Goal: Task Accomplishment & Management: Complete application form

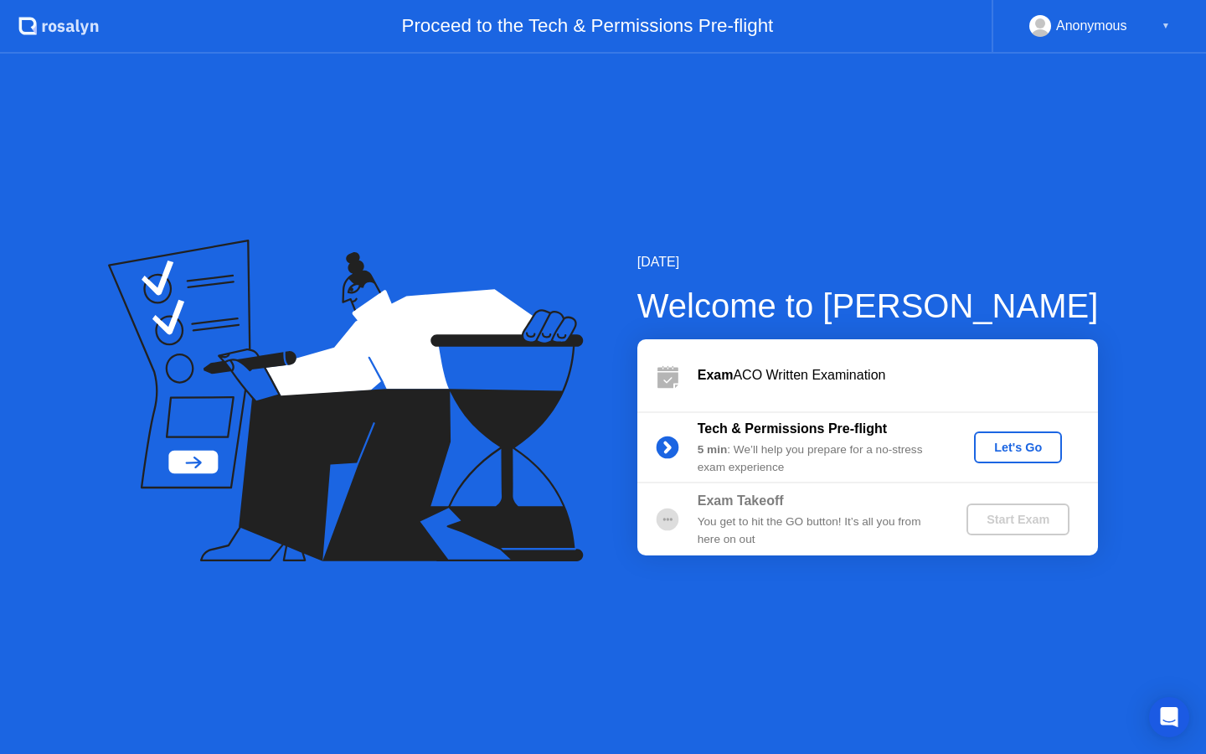
click at [1031, 436] on button "Let's Go" at bounding box center [1018, 447] width 88 height 32
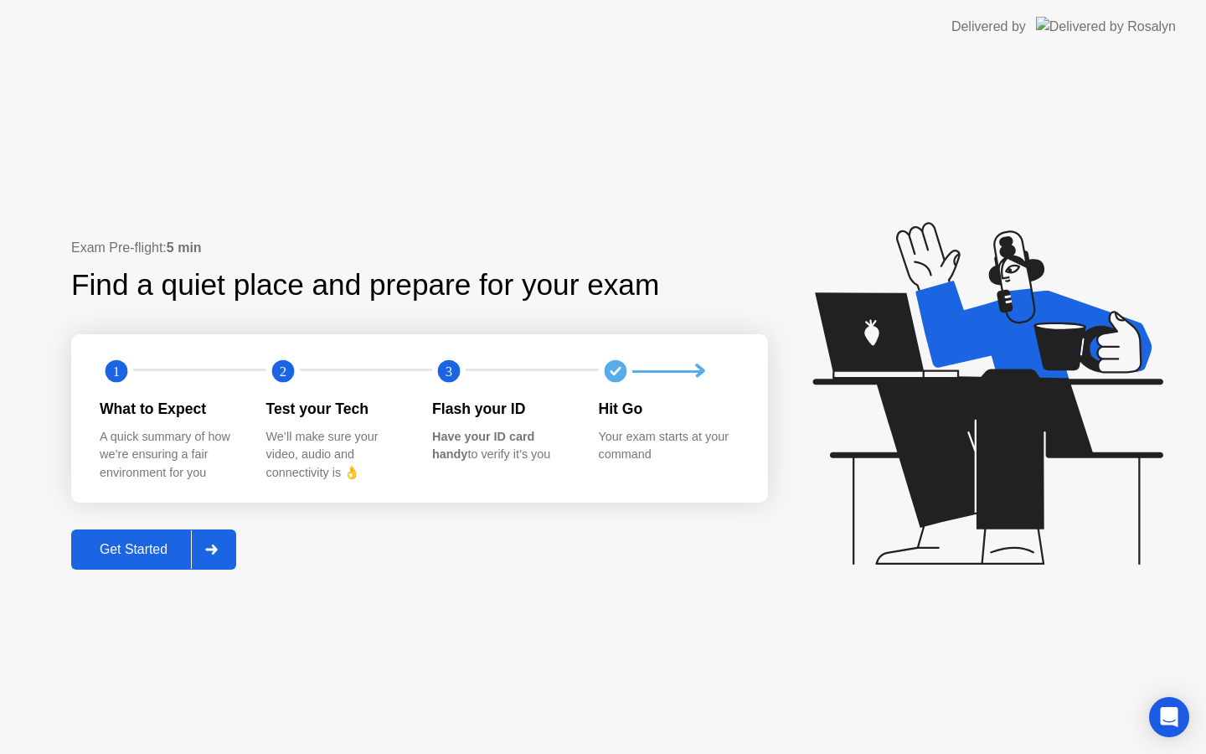
click at [147, 553] on div "Get Started" at bounding box center [133, 549] width 115 height 15
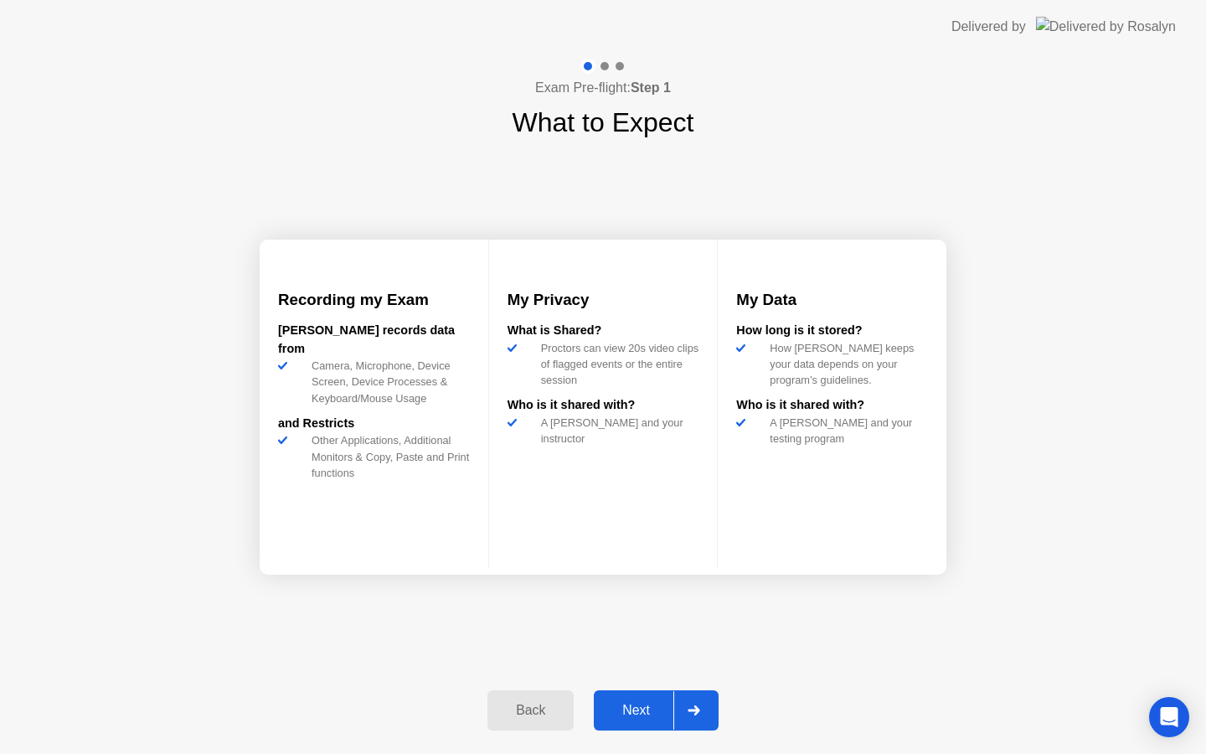
click at [623, 696] on button "Next" at bounding box center [656, 710] width 125 height 40
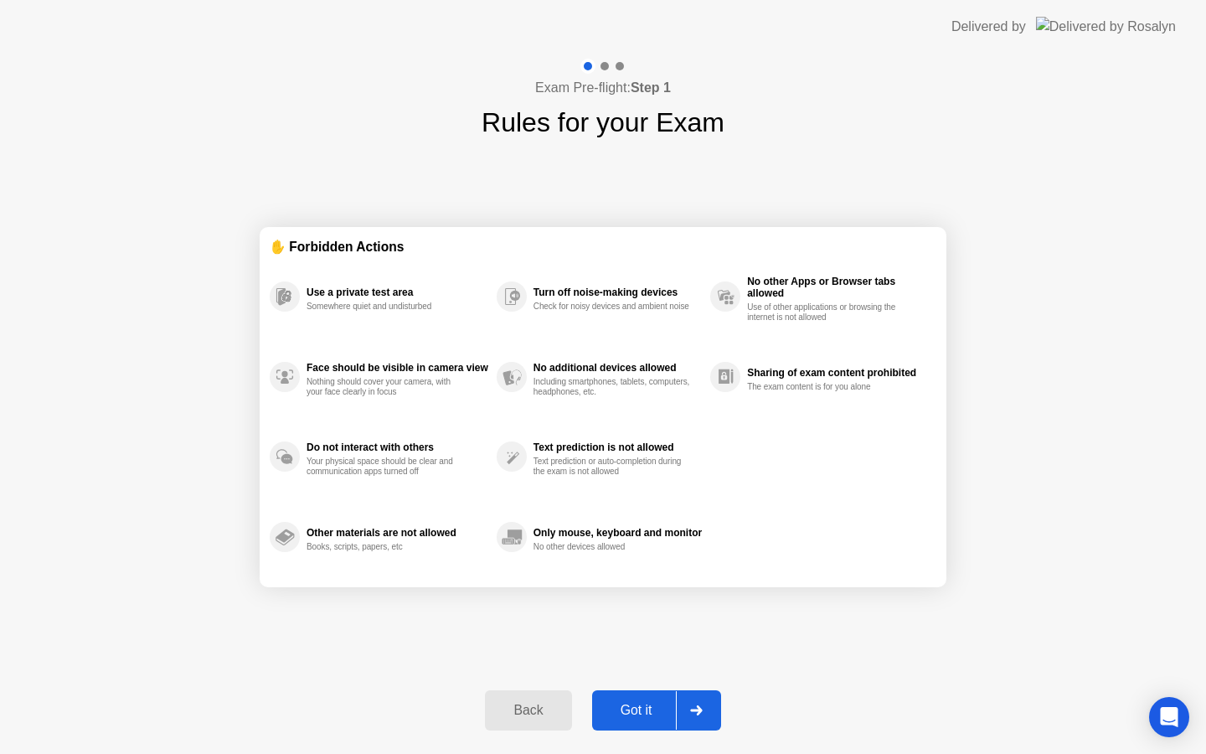
click at [621, 716] on div "Got it" at bounding box center [636, 710] width 79 height 15
select select "**********"
select select "*******"
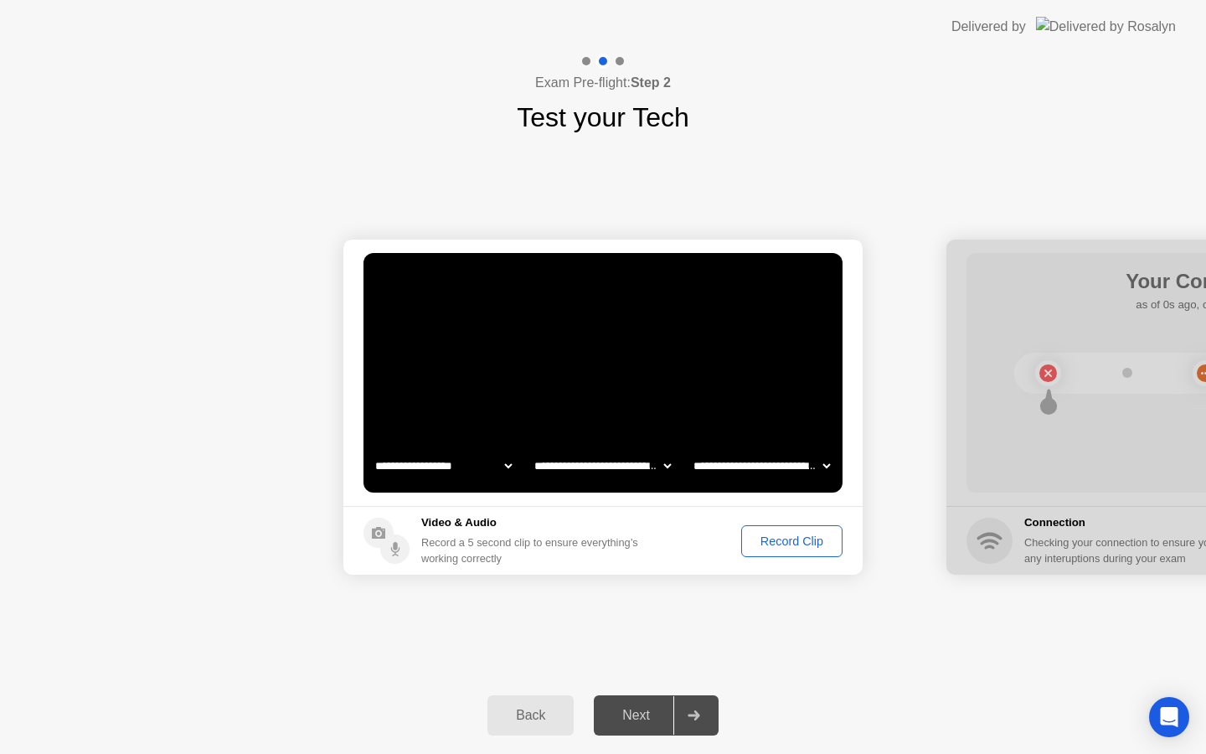
click at [810, 540] on div "Record Clip" at bounding box center [792, 541] width 90 height 13
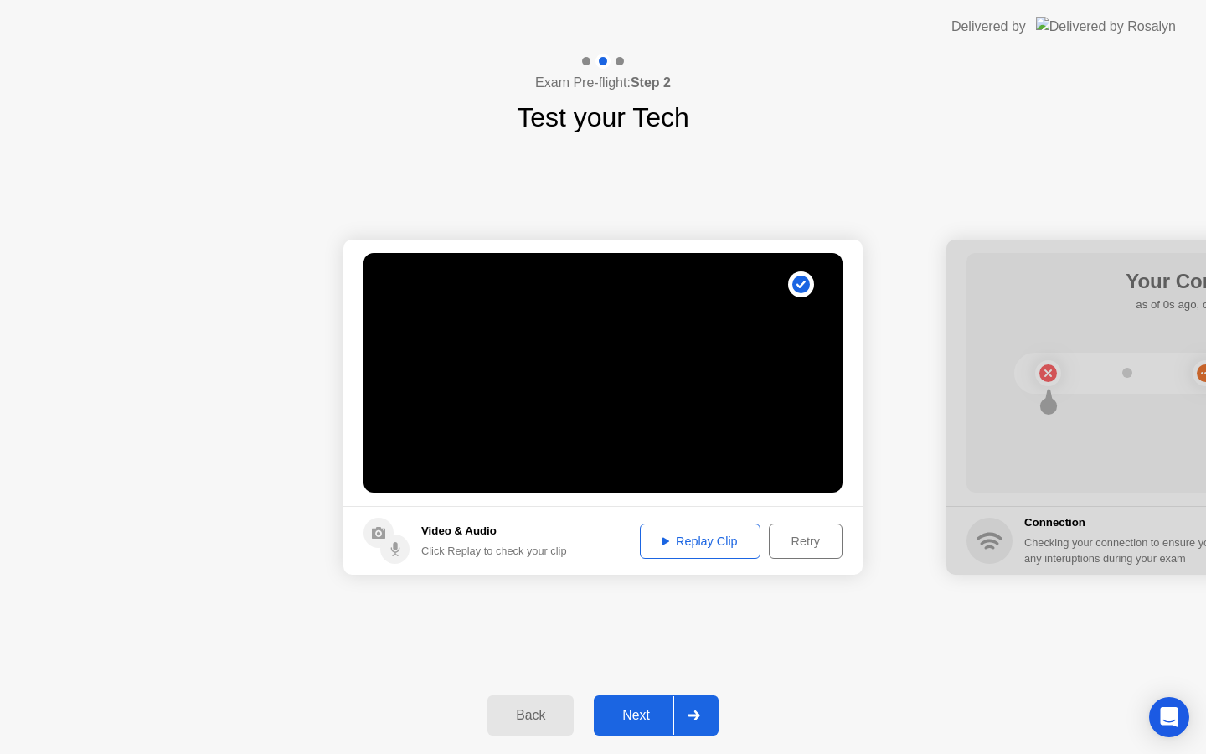
click at [728, 538] on div "Replay Clip" at bounding box center [700, 541] width 109 height 13
click at [649, 708] on div "Next" at bounding box center [636, 715] width 75 height 15
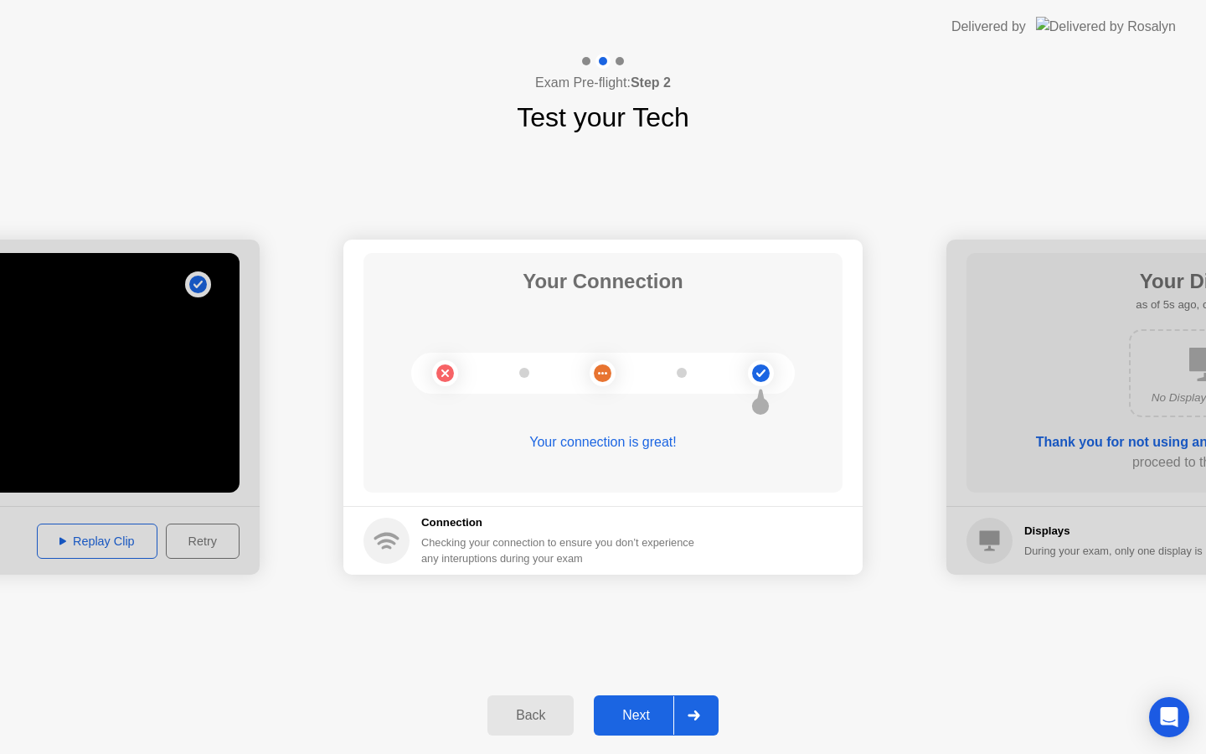
click at [629, 698] on button "Next" at bounding box center [656, 715] width 125 height 40
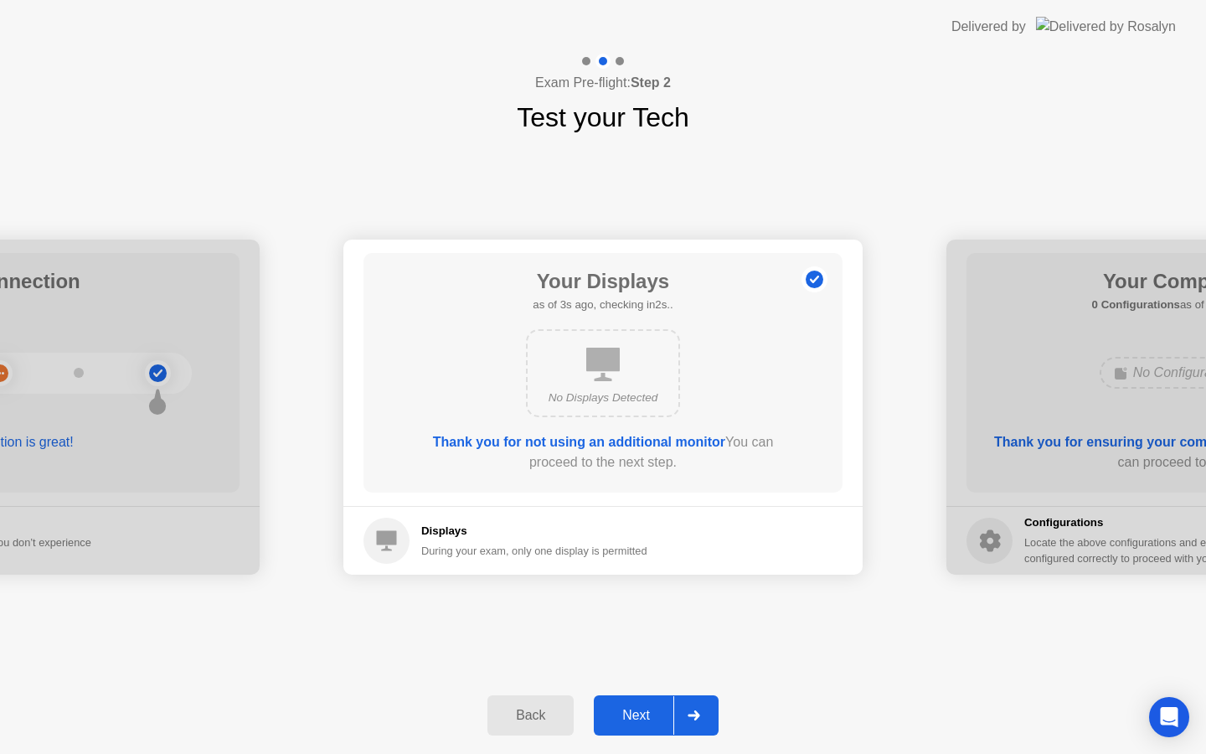
click at [628, 726] on button "Next" at bounding box center [656, 715] width 125 height 40
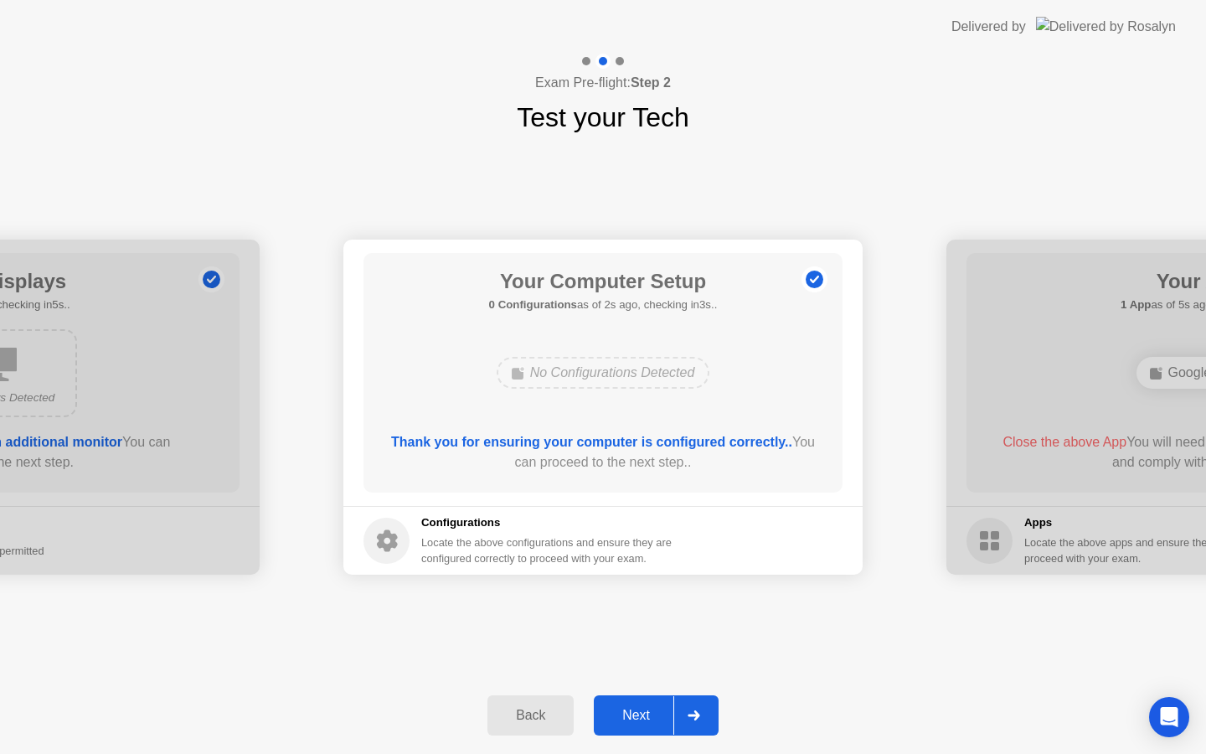
click at [629, 728] on button "Next" at bounding box center [656, 715] width 125 height 40
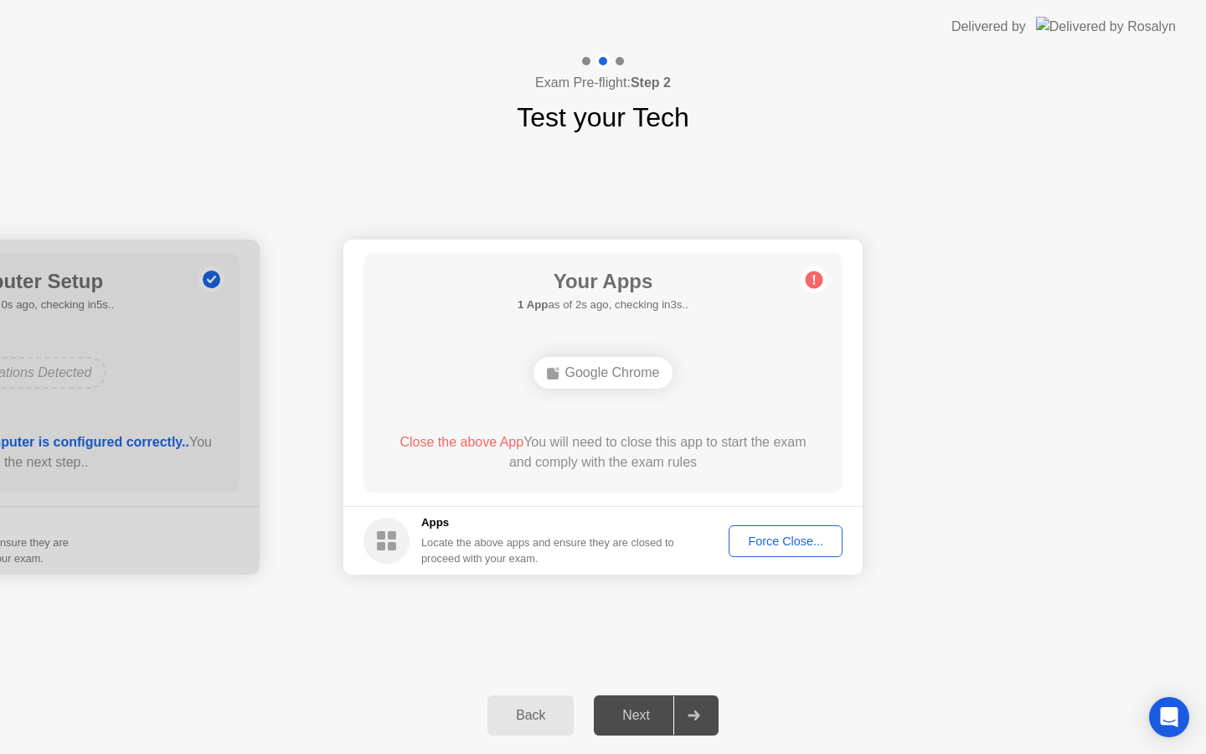
click at [782, 537] on div "Force Close..." at bounding box center [786, 541] width 102 height 13
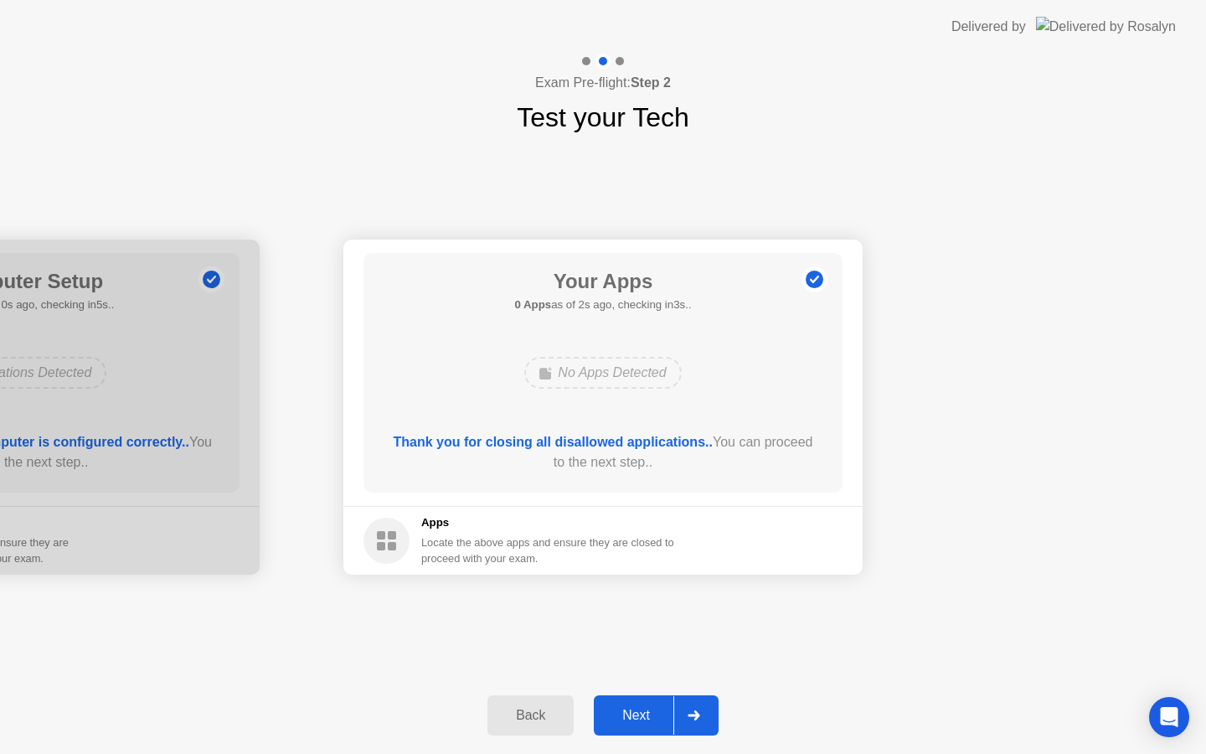
click at [659, 710] on div "Next" at bounding box center [636, 715] width 75 height 15
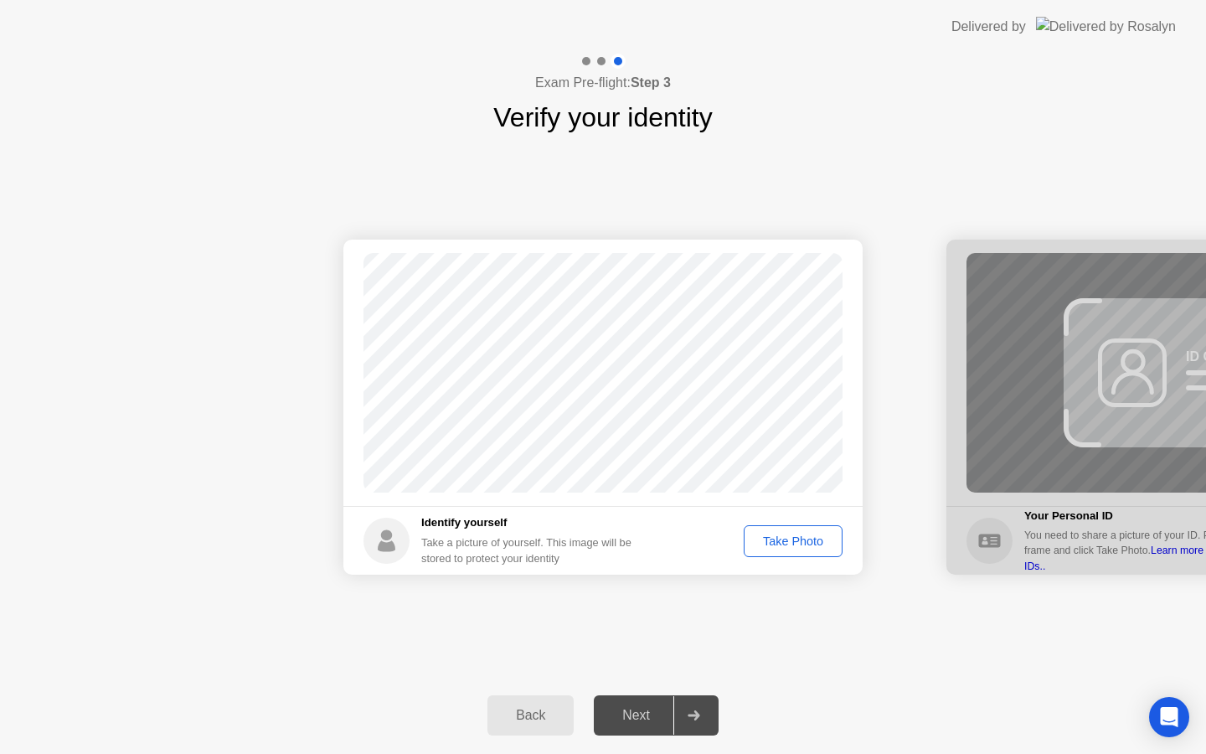
click at [795, 547] on div "Take Photo" at bounding box center [793, 541] width 87 height 13
click at [649, 716] on div "Next" at bounding box center [636, 715] width 75 height 15
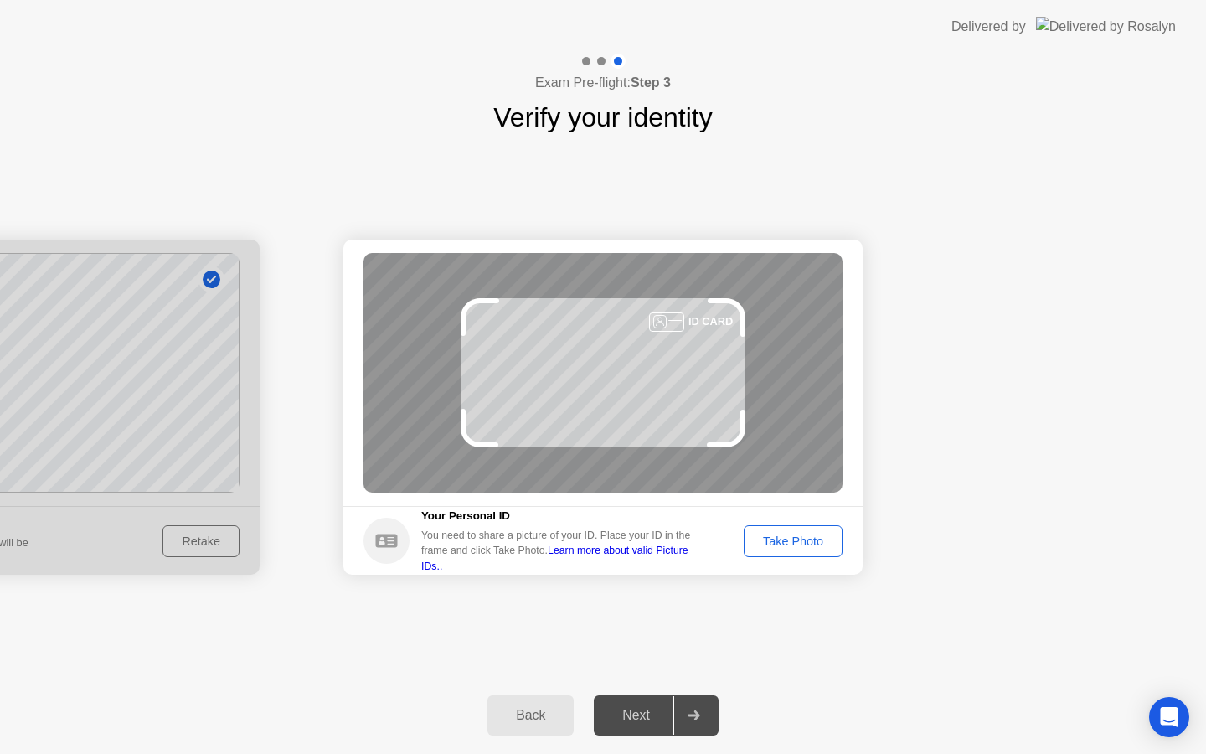
click at [819, 548] on div "Take Photo" at bounding box center [793, 541] width 87 height 13
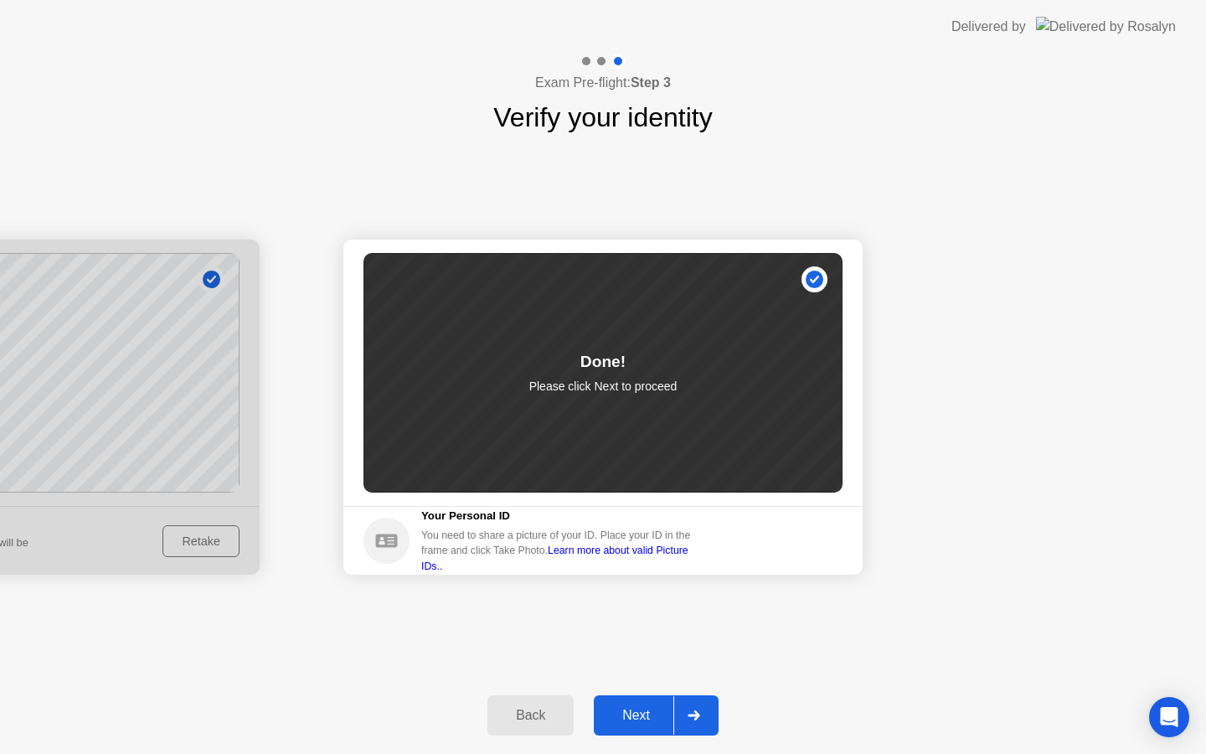
click at [638, 721] on div "Next" at bounding box center [636, 715] width 75 height 15
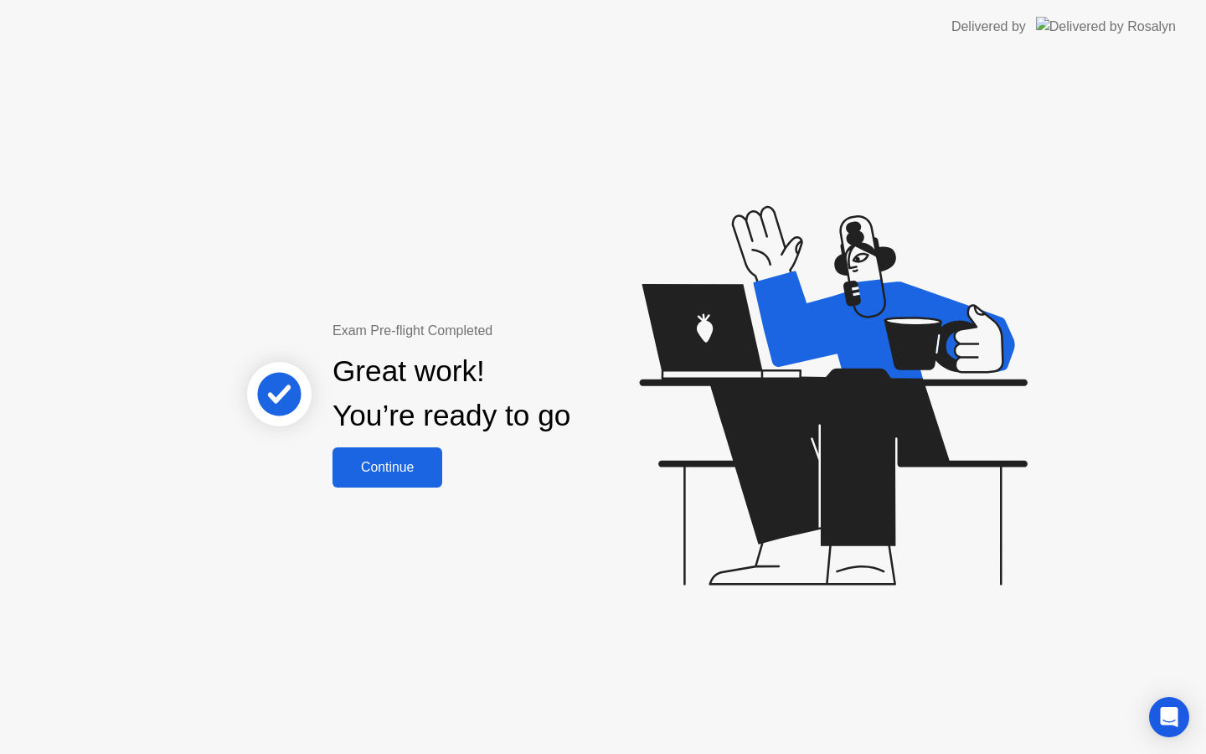
click at [396, 474] on div "Continue" at bounding box center [388, 467] width 100 height 15
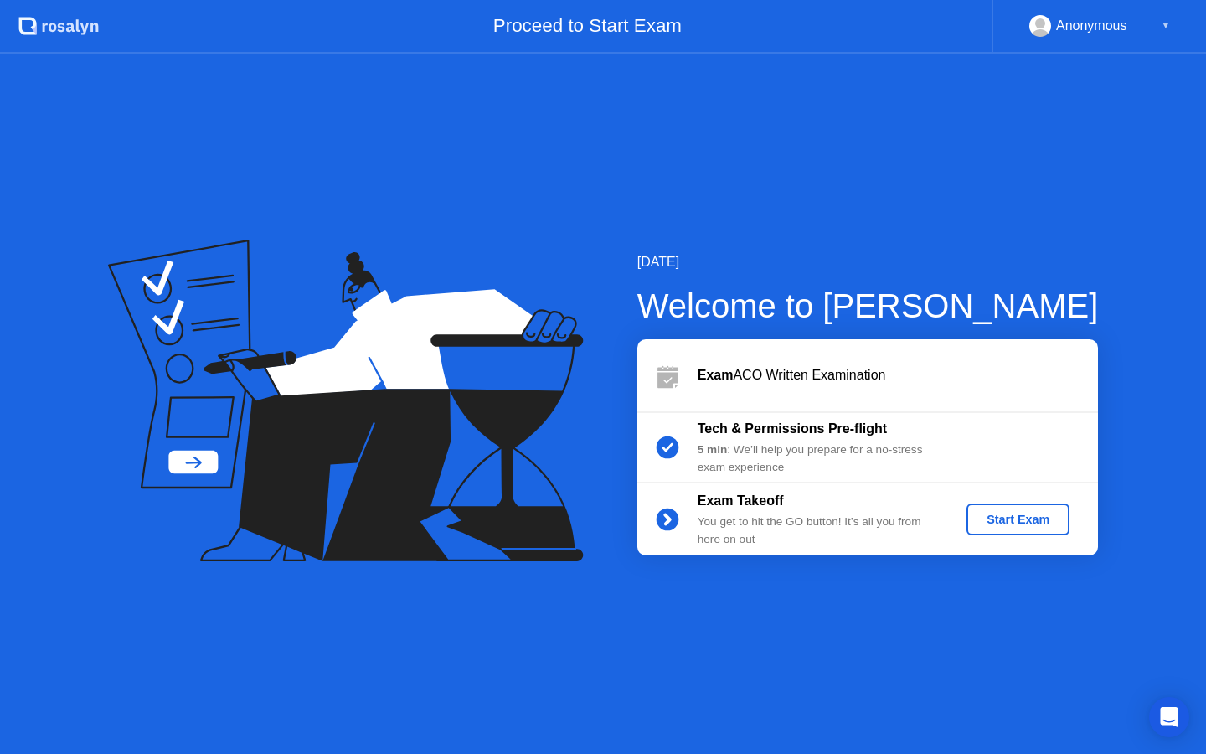
click at [1023, 518] on div "Start Exam" at bounding box center [1019, 519] width 90 height 13
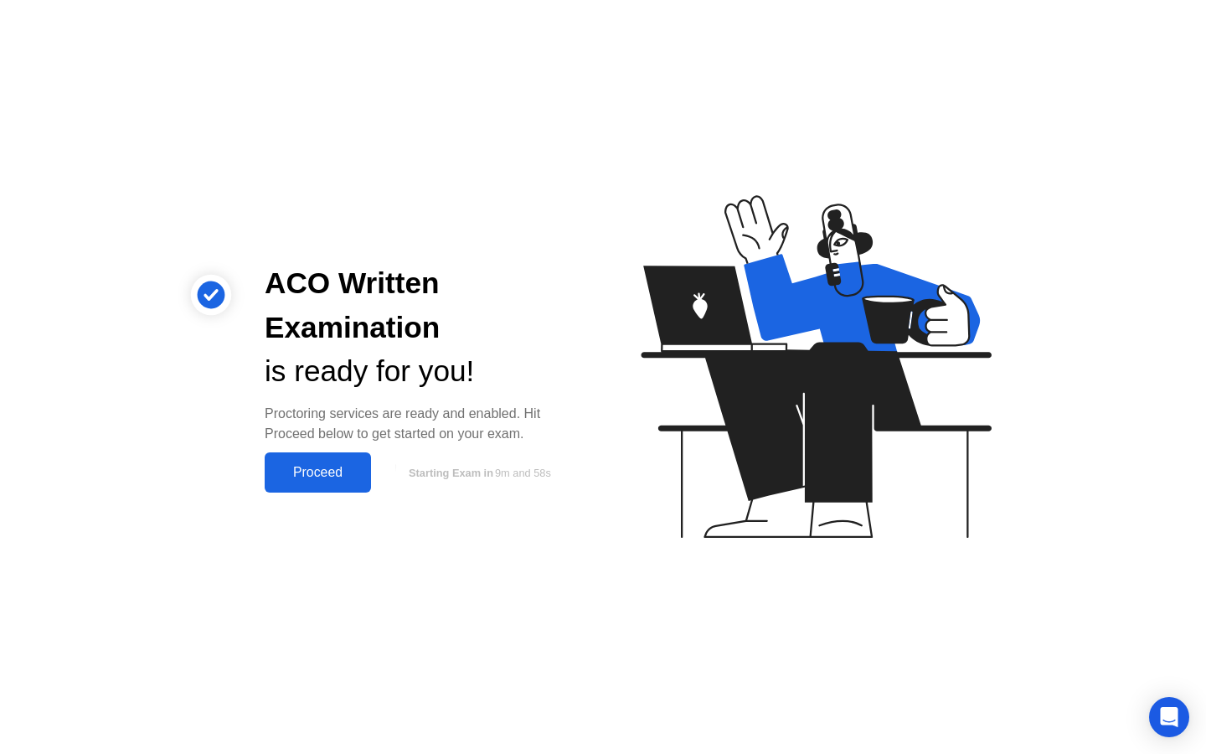
click at [330, 476] on div "Proceed" at bounding box center [318, 472] width 96 height 15
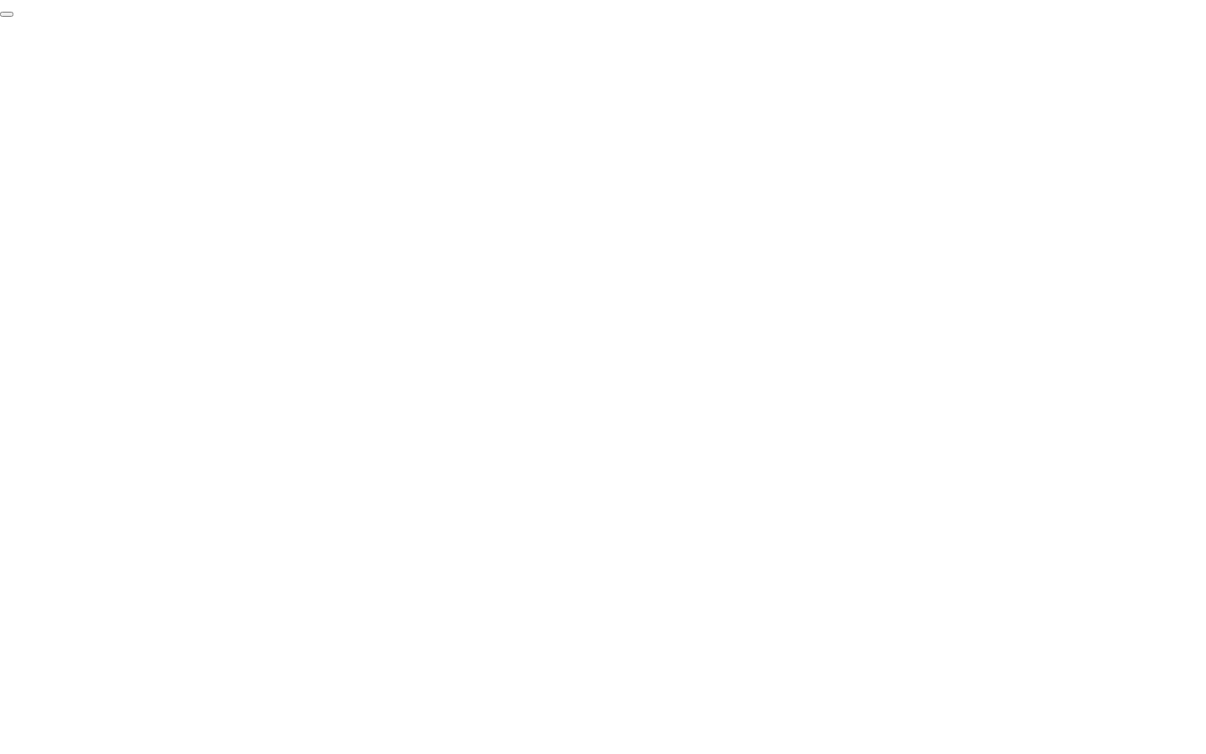
click div "End Proctoring Session"
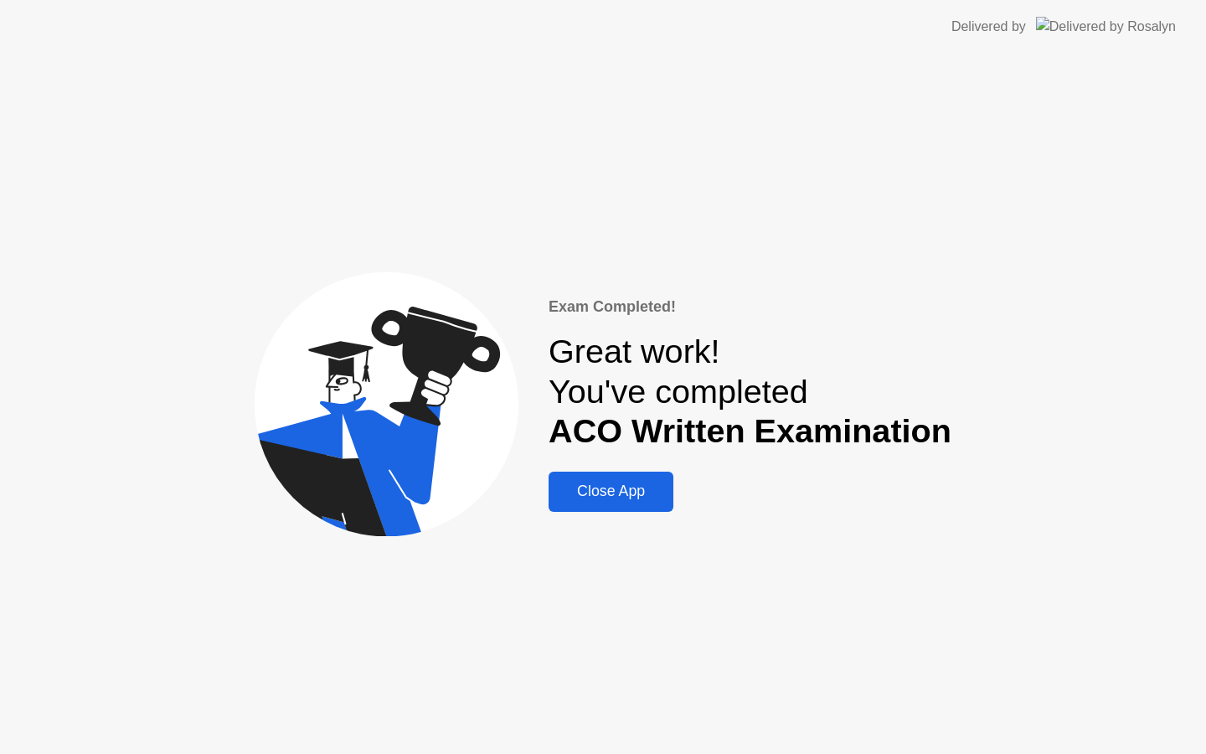
click at [663, 500] on div "Close App" at bounding box center [611, 492] width 115 height 18
